Goal: Task Accomplishment & Management: Use online tool/utility

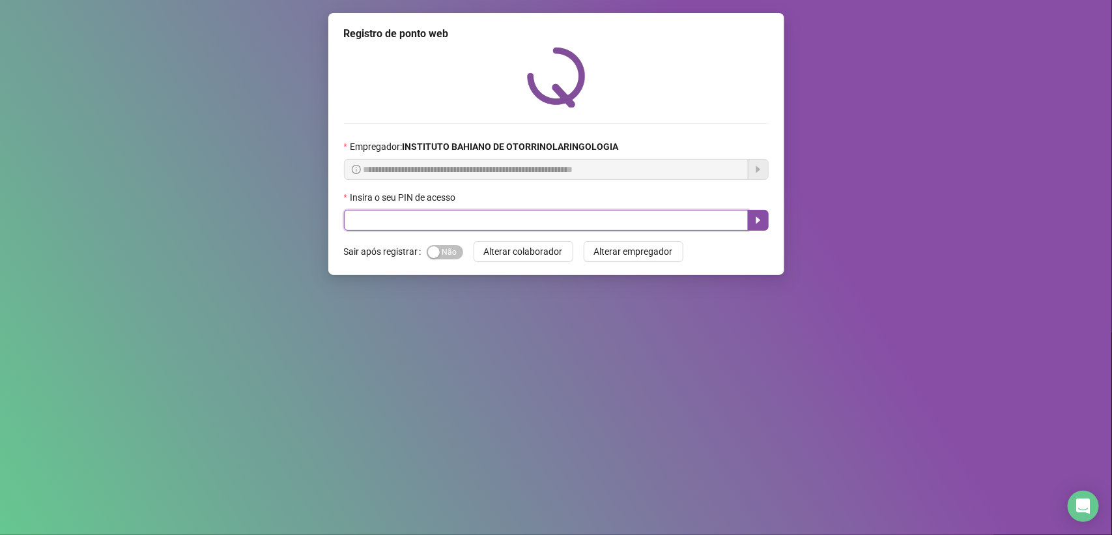
click at [405, 226] on input "text" at bounding box center [546, 220] width 405 height 21
type input "*"
type input "****"
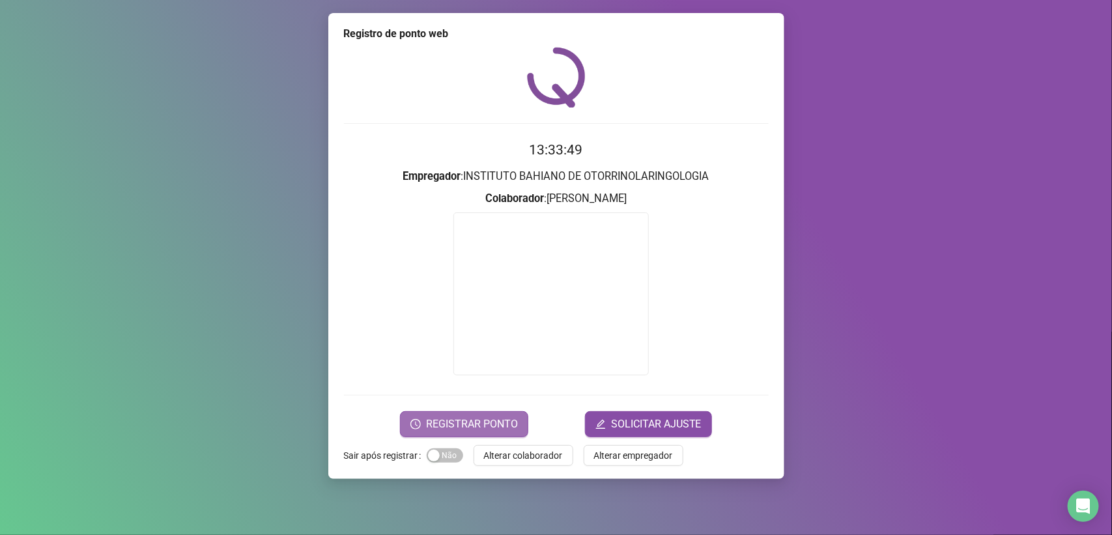
click at [478, 418] on span "REGISTRAR PONTO" at bounding box center [472, 424] width 92 height 16
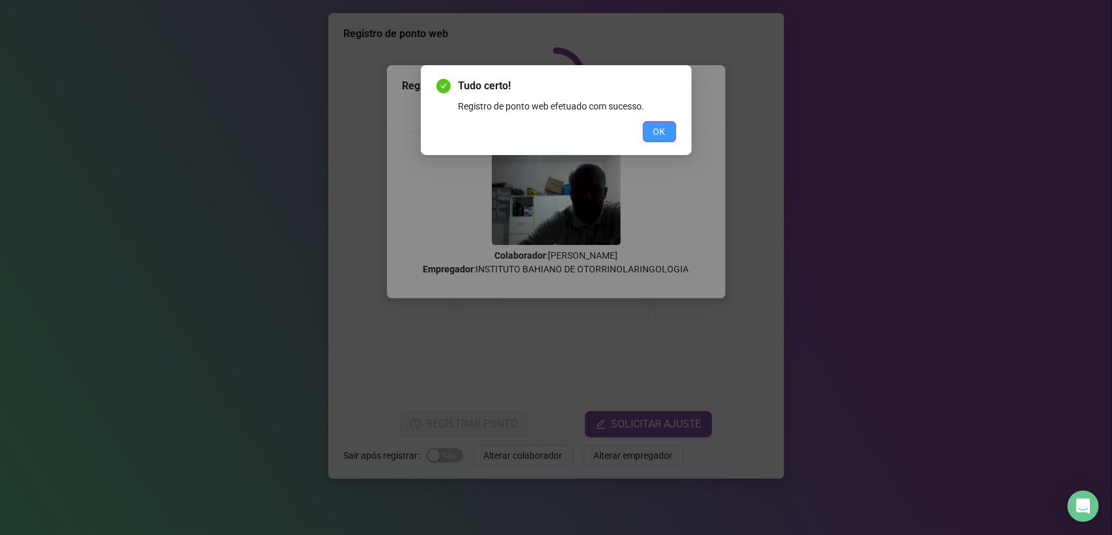
click at [656, 128] on span "OK" at bounding box center [660, 131] width 12 height 14
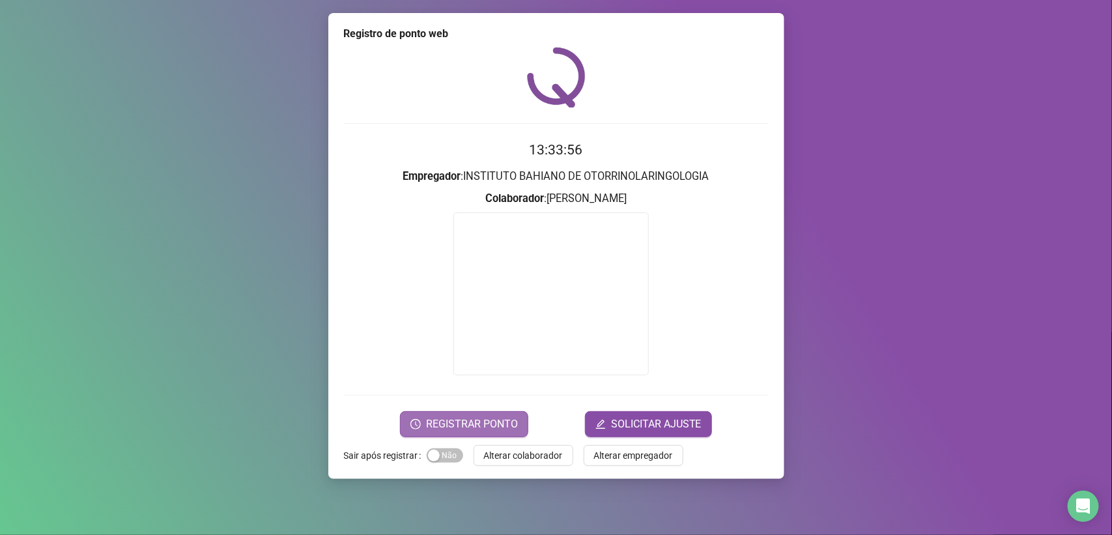
click at [494, 412] on button "REGISTRAR PONTO" at bounding box center [464, 424] width 128 height 26
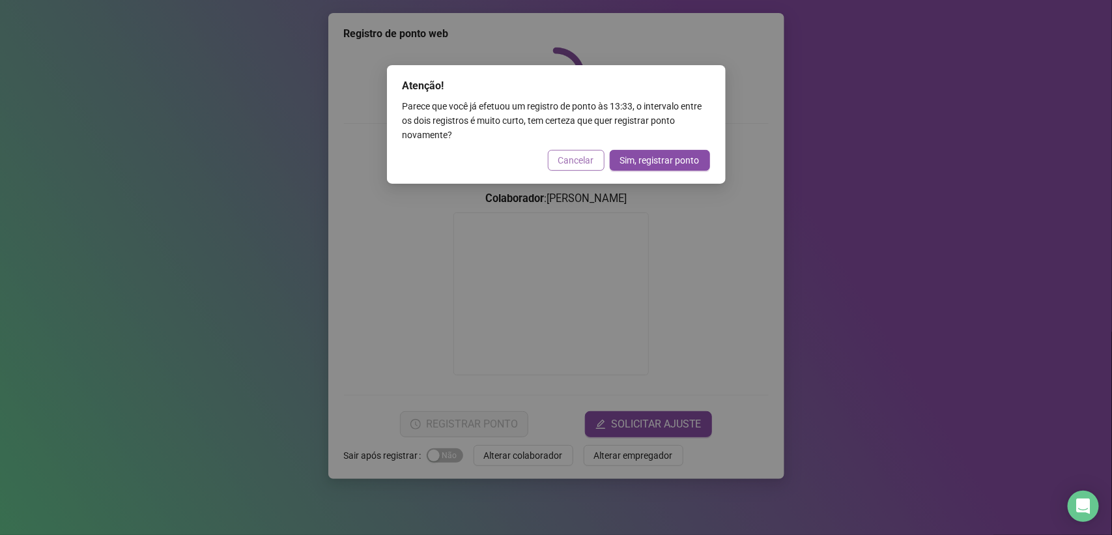
click at [572, 161] on span "Cancelar" at bounding box center [576, 160] width 36 height 14
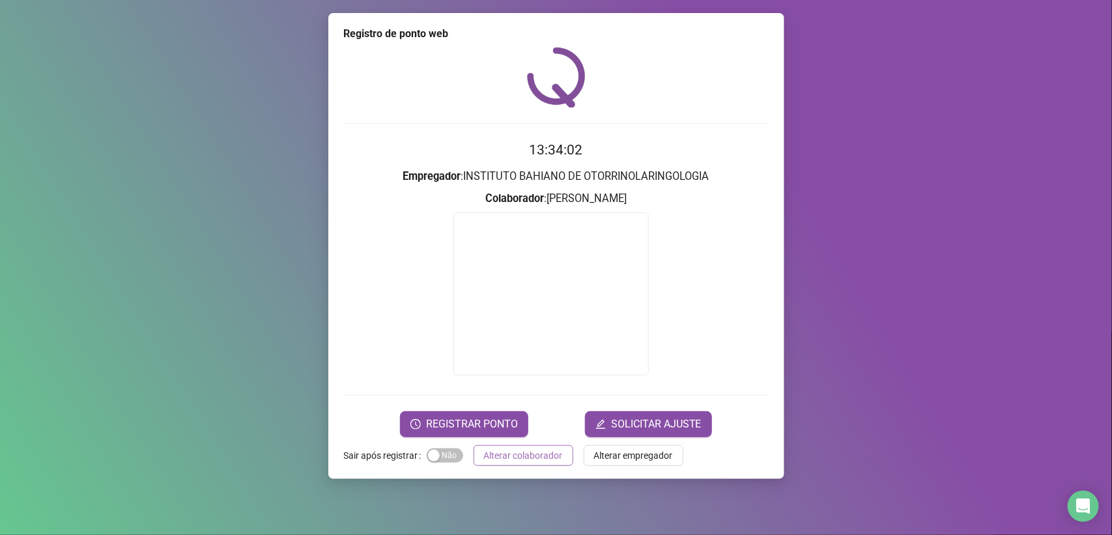
click at [504, 463] on button "Alterar colaborador" at bounding box center [524, 455] width 100 height 21
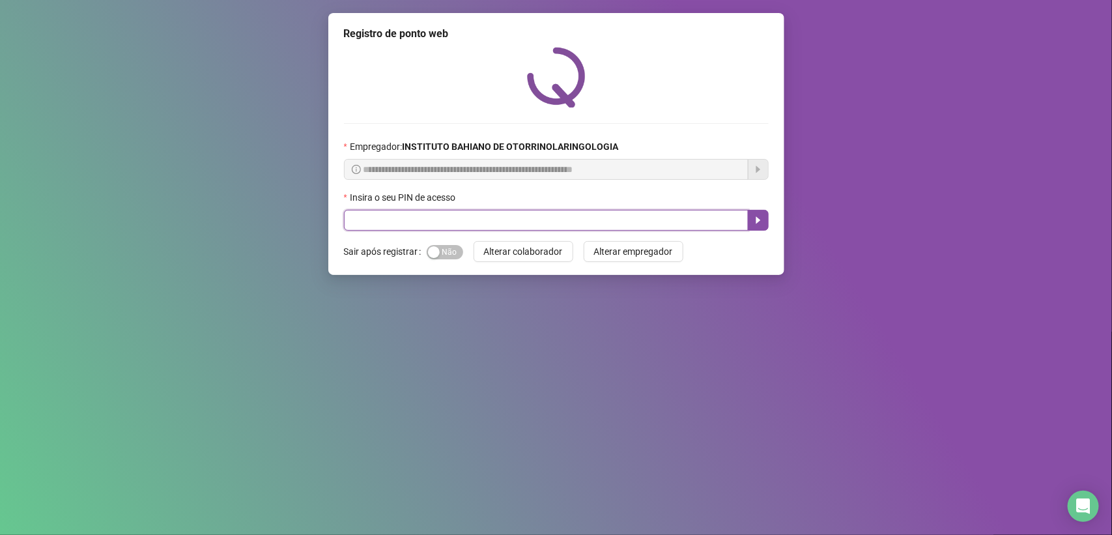
click at [493, 229] on input "text" at bounding box center [546, 220] width 405 height 21
type input "****"
click at [754, 220] on icon "caret-right" at bounding box center [758, 220] width 10 height 10
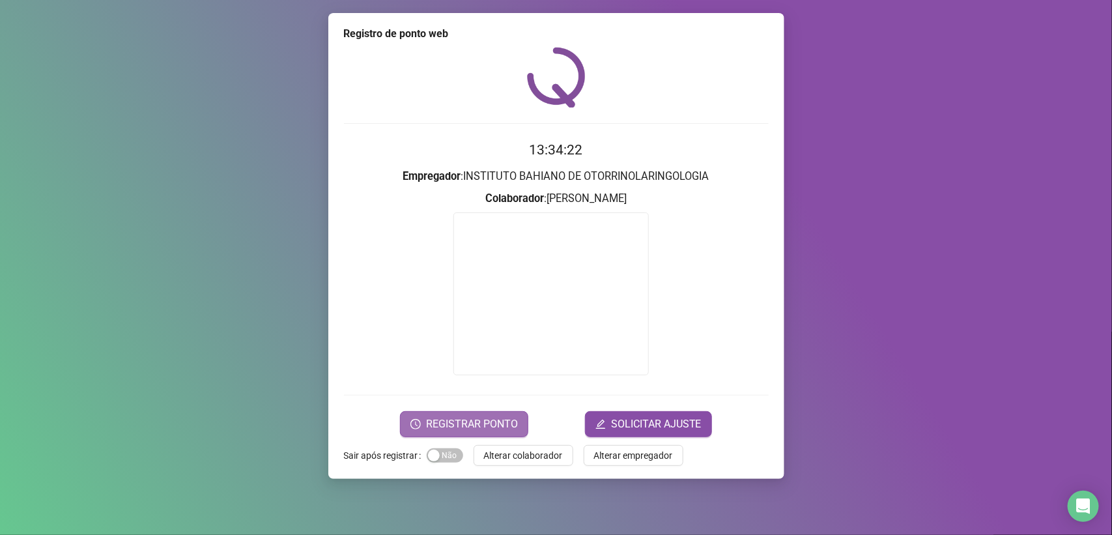
click at [450, 418] on span "REGISTRAR PONTO" at bounding box center [472, 424] width 92 height 16
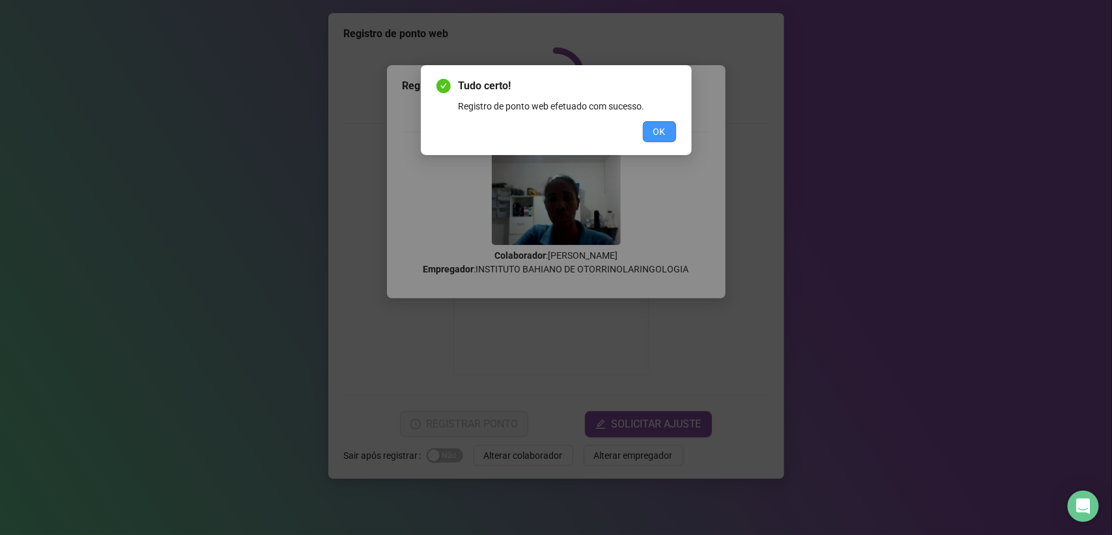
click at [663, 137] on span "OK" at bounding box center [660, 131] width 12 height 14
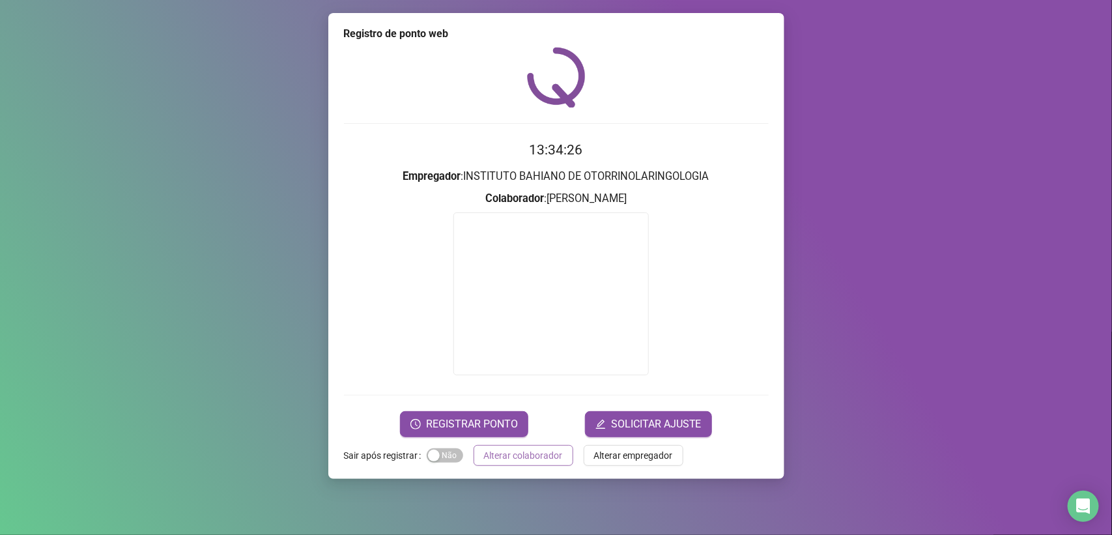
click at [516, 454] on span "Alterar colaborador" at bounding box center [523, 455] width 79 height 14
